Goal: Use online tool/utility: Utilize a website feature to perform a specific function

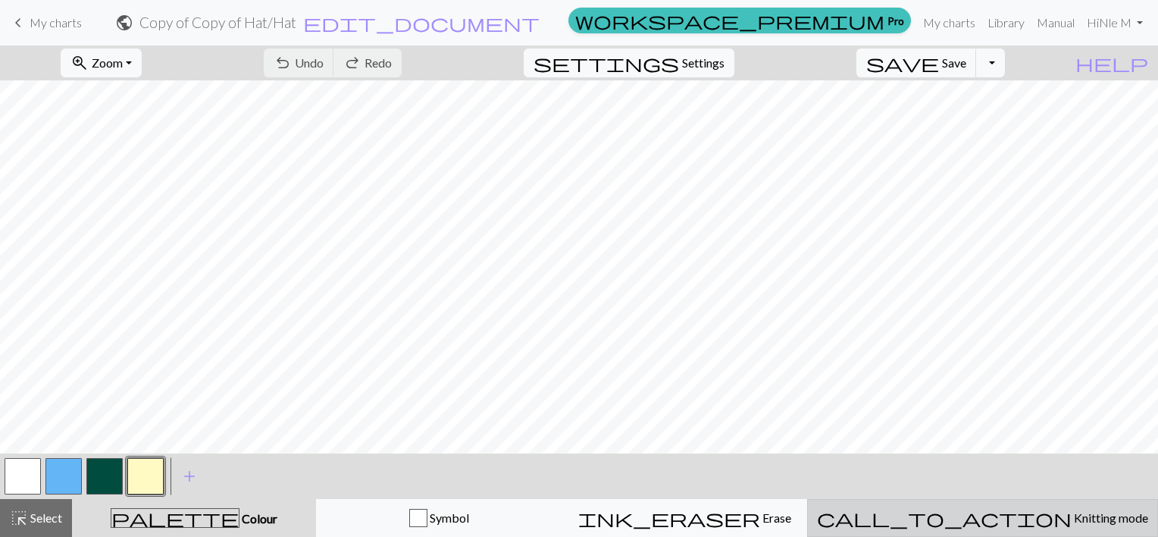
click at [1072, 515] on span "Knitting mode" at bounding box center [1110, 517] width 77 height 14
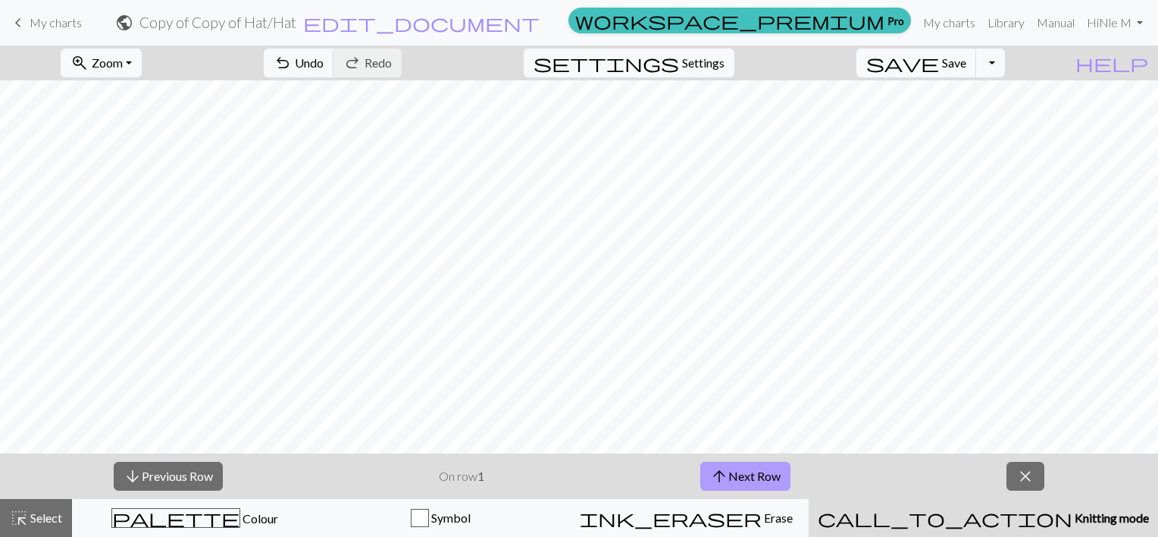
click at [731, 472] on button "arrow_upward Next Row" at bounding box center [745, 476] width 90 height 29
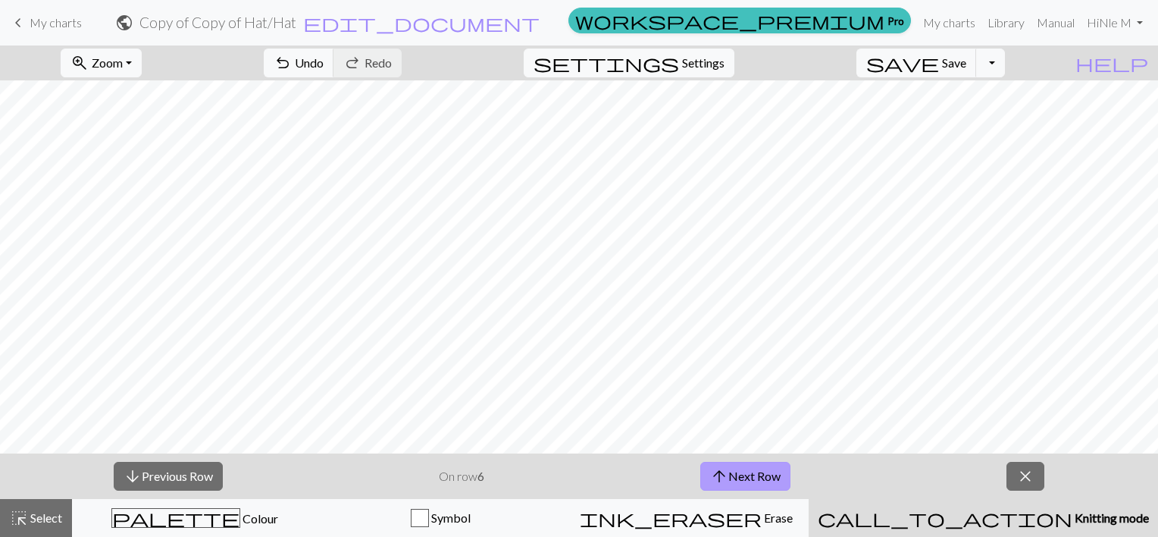
click at [731, 472] on button "arrow_upward Next Row" at bounding box center [745, 476] width 90 height 29
click at [731, 472] on span "arrow_upward" at bounding box center [722, 475] width 18 height 21
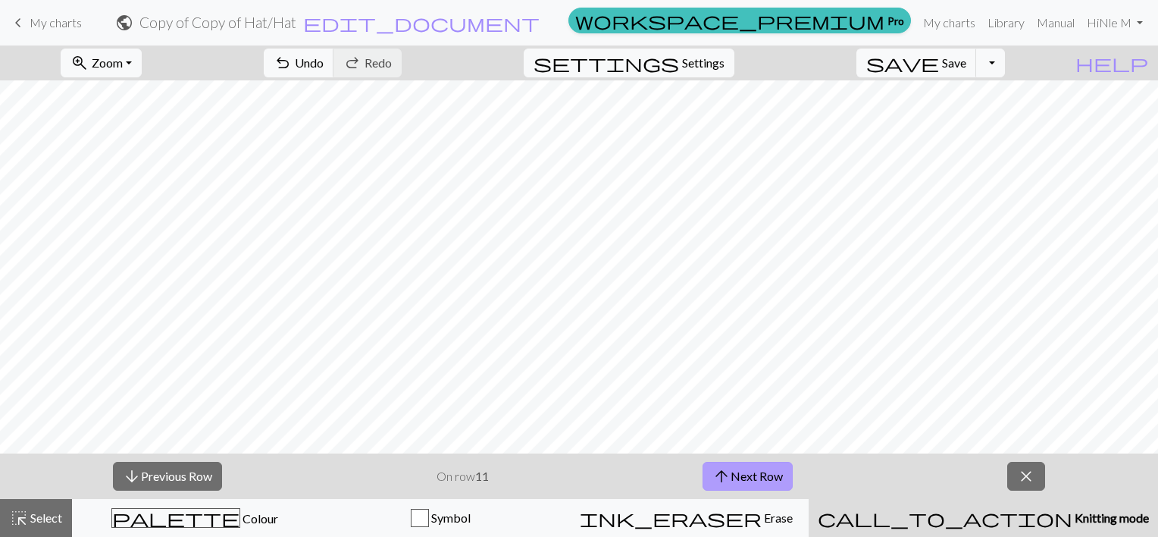
click at [731, 472] on span "arrow_upward" at bounding box center [722, 475] width 18 height 21
